Goal: Task Accomplishment & Management: Use online tool/utility

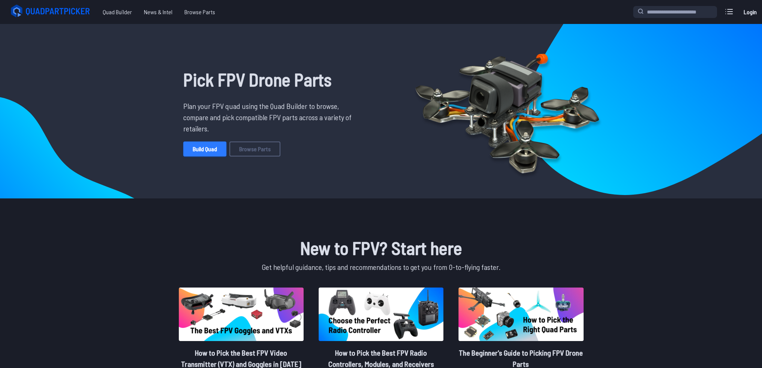
click at [213, 149] on link "Build Quad" at bounding box center [204, 149] width 43 height 15
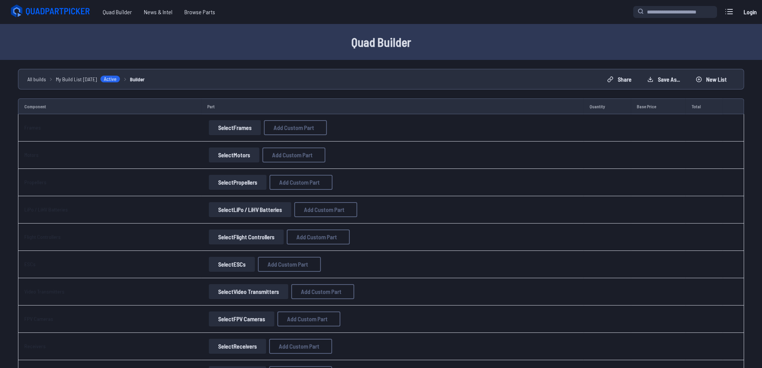
click at [222, 130] on button "Select Frames" at bounding box center [235, 127] width 52 height 15
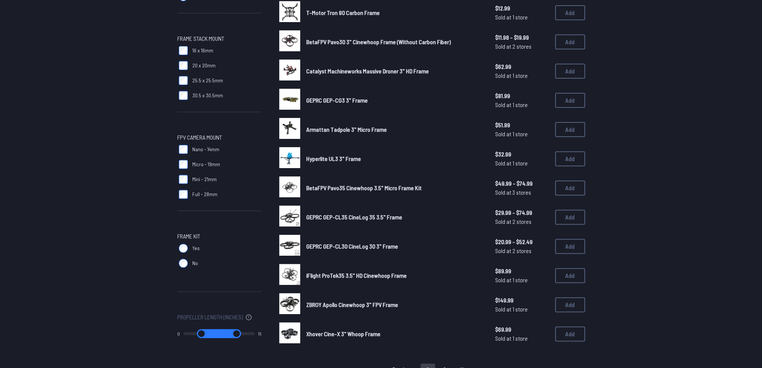
scroll to position [366, 0]
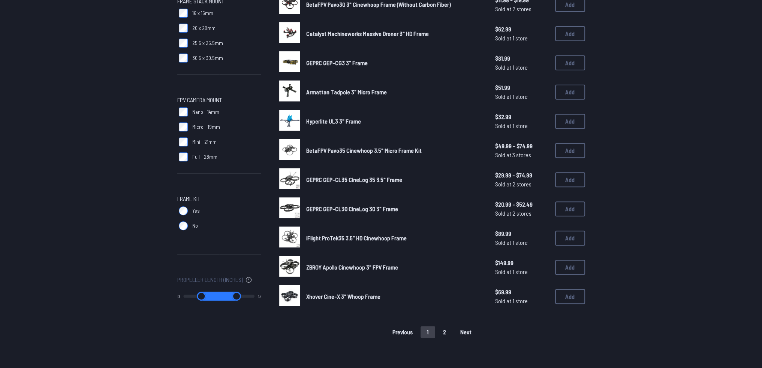
click at [442, 331] on button "2" at bounding box center [445, 332] width 16 height 12
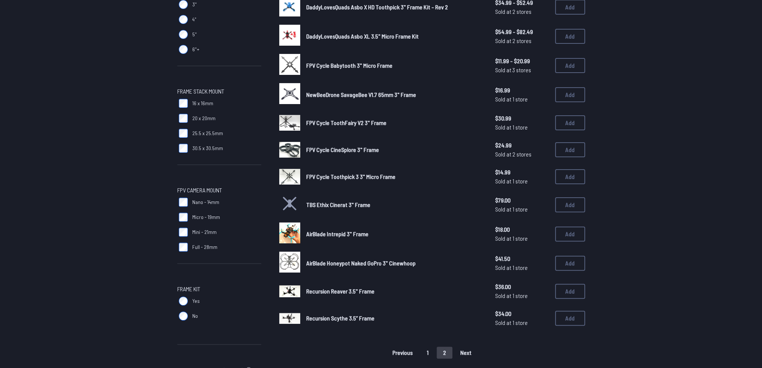
scroll to position [277, 0]
drag, startPoint x: 263, startPoint y: 153, endPoint x: 264, endPoint y: 166, distance: 13.6
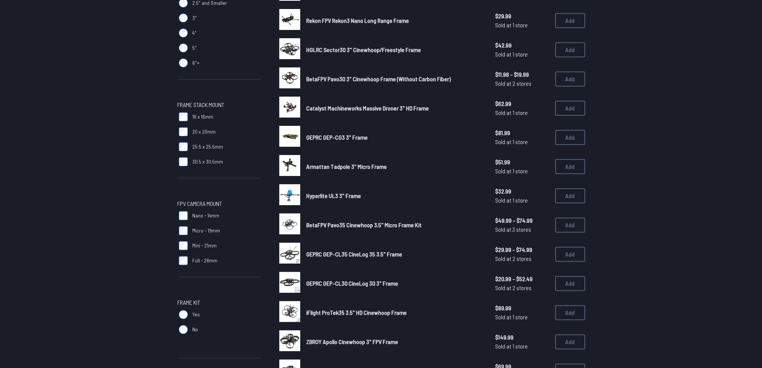
scroll to position [516, 0]
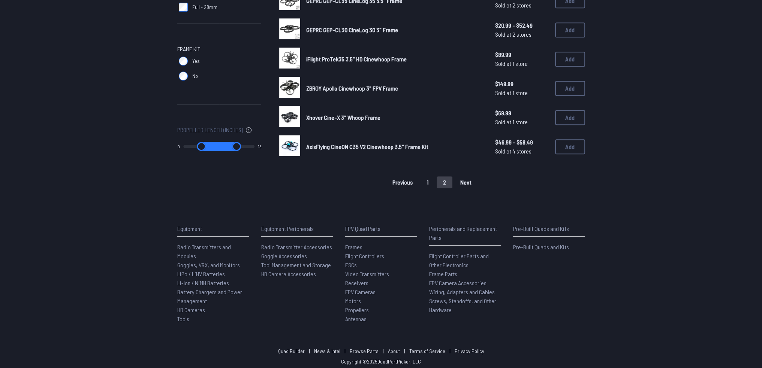
click at [430, 177] on button "1" at bounding box center [428, 183] width 15 height 12
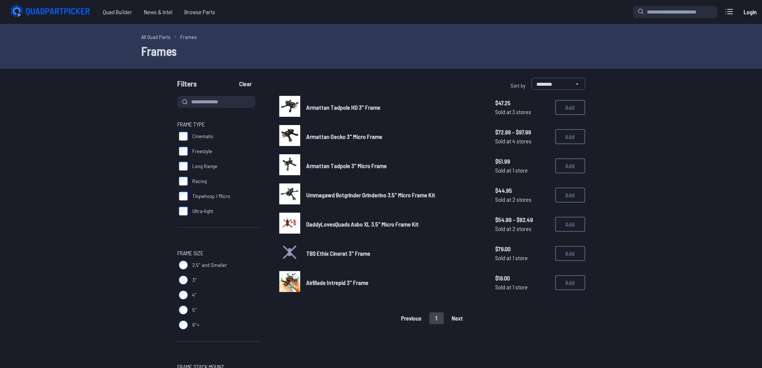
click at [286, 193] on img at bounding box center [289, 194] width 21 height 21
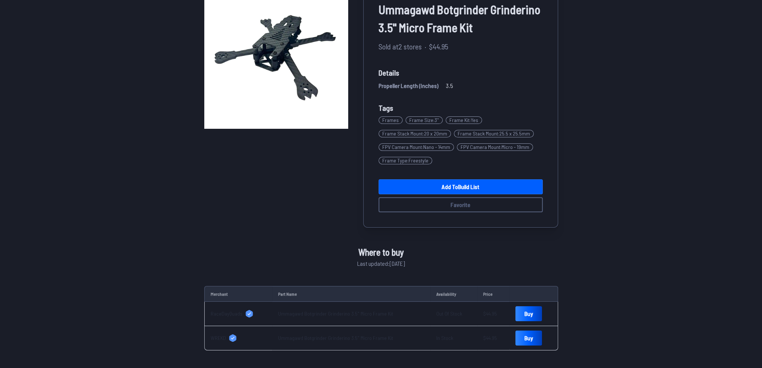
scroll to position [150, 0]
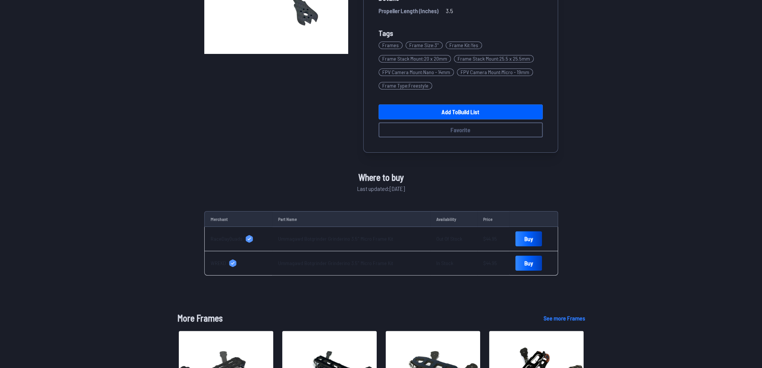
click at [320, 240] on link "Ummagawd Botgrinder Grinderino 3.5" Micro Frame Kit" at bounding box center [335, 239] width 115 height 6
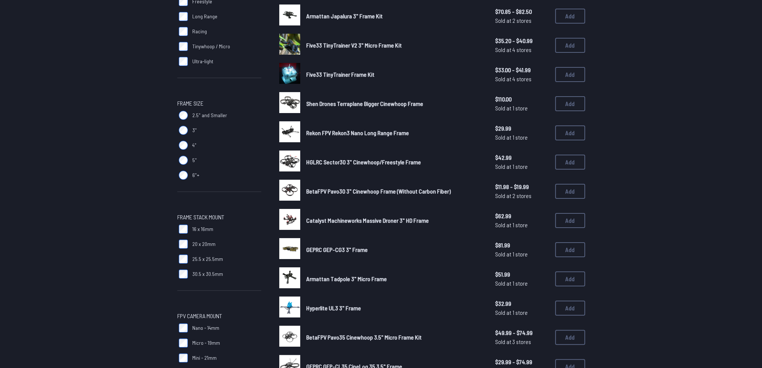
scroll to position [37, 0]
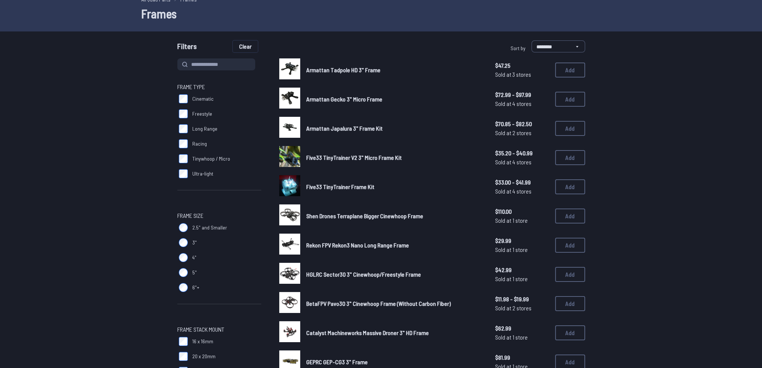
click at [238, 46] on button "Clear" at bounding box center [245, 46] width 25 height 12
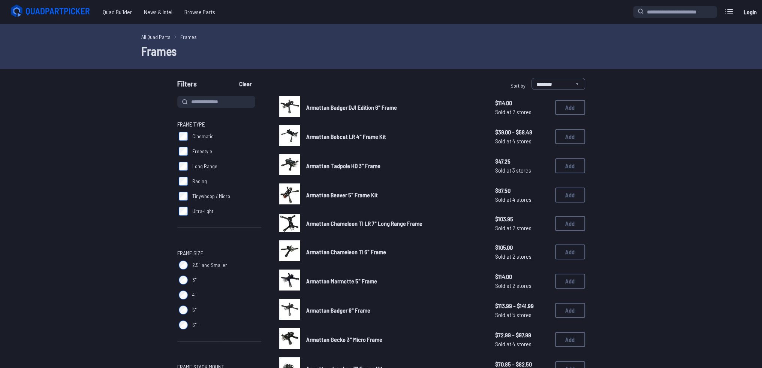
click at [238, 45] on h1 "Frames" at bounding box center [381, 51] width 480 height 18
click at [195, 97] on input at bounding box center [216, 102] width 78 height 12
type input "***"
click at [233, 78] on button "Clear" at bounding box center [245, 84] width 25 height 12
type input "***"
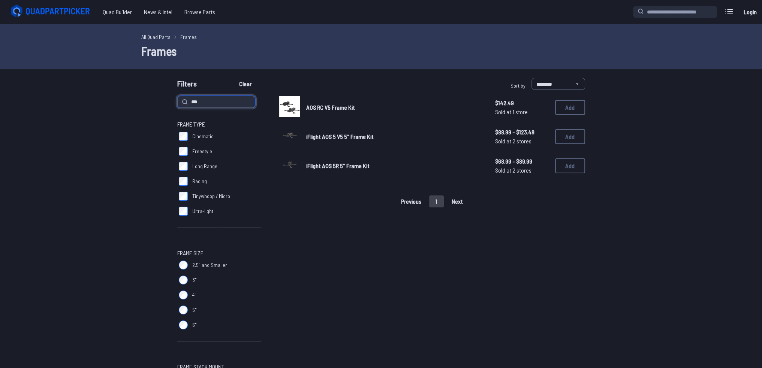
drag, startPoint x: 207, startPoint y: 101, endPoint x: 165, endPoint y: 97, distance: 42.6
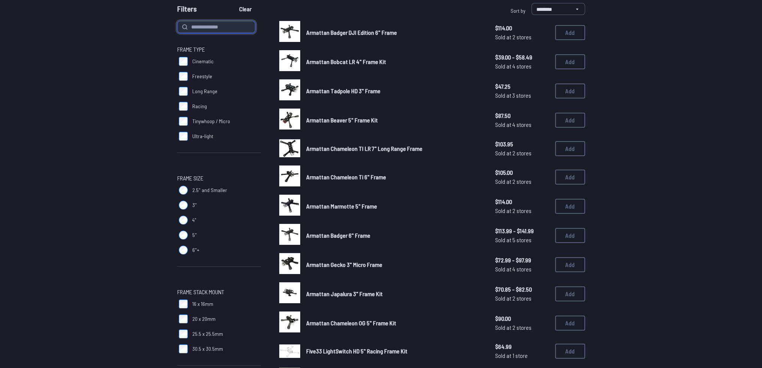
scroll to position [112, 0]
